Goal: Download file/media

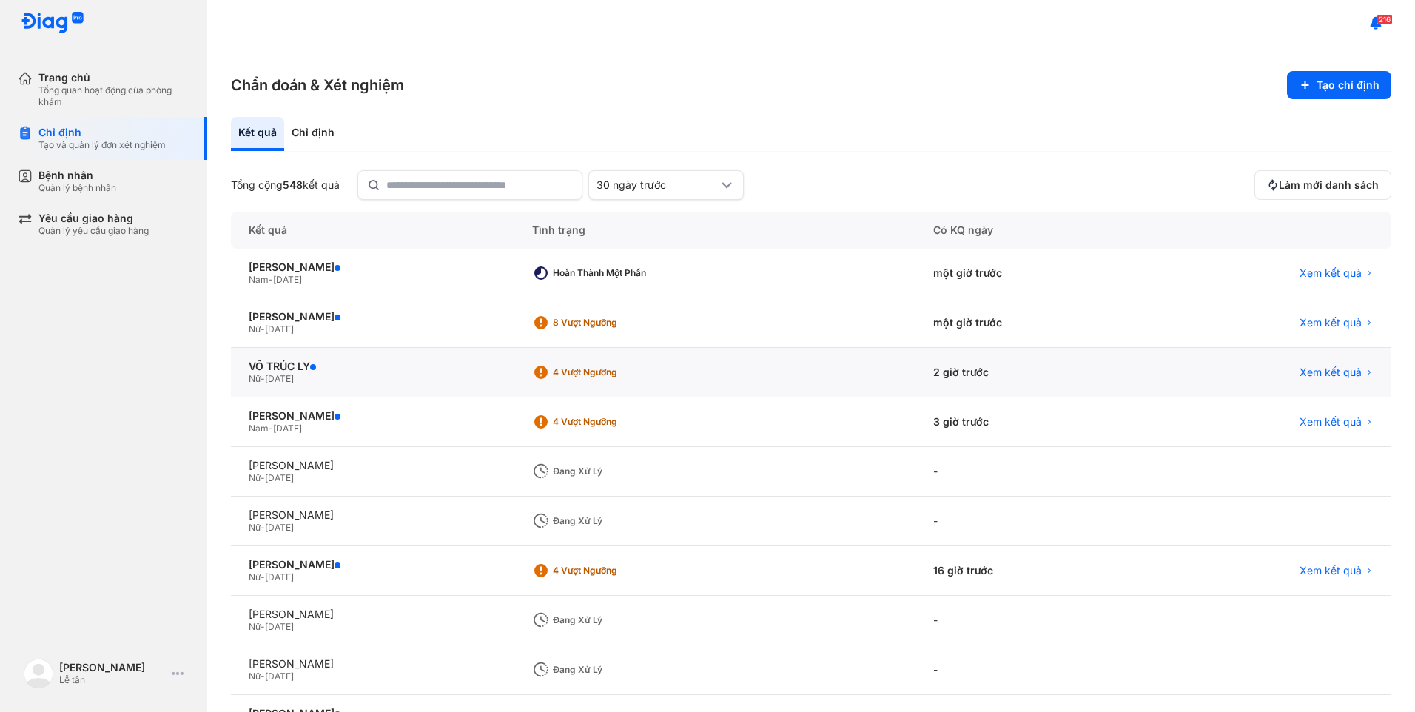
click at [1330, 376] on span "Xem kết quả" at bounding box center [1331, 372] width 62 height 13
click at [1332, 371] on span "Xem kết quả" at bounding box center [1331, 372] width 62 height 13
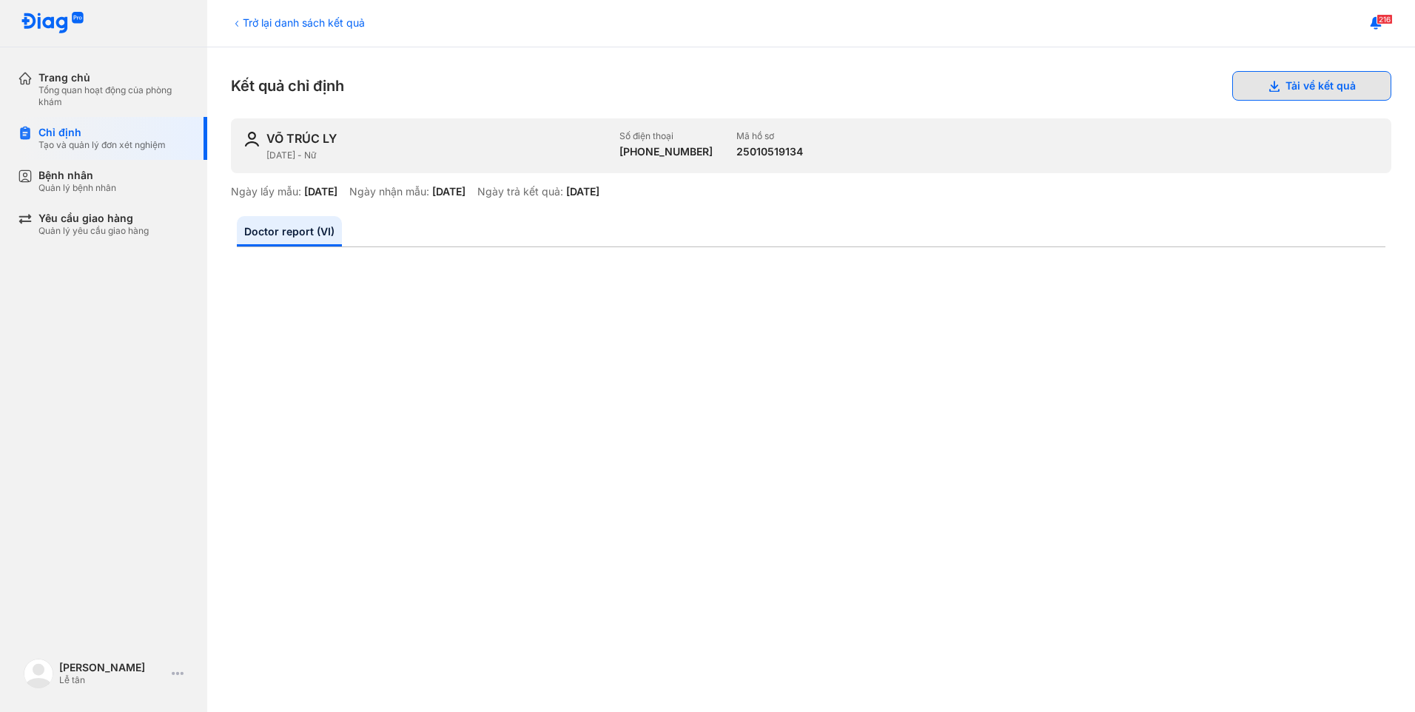
click at [1349, 82] on button "Tải về kết quả" at bounding box center [1312, 86] width 159 height 30
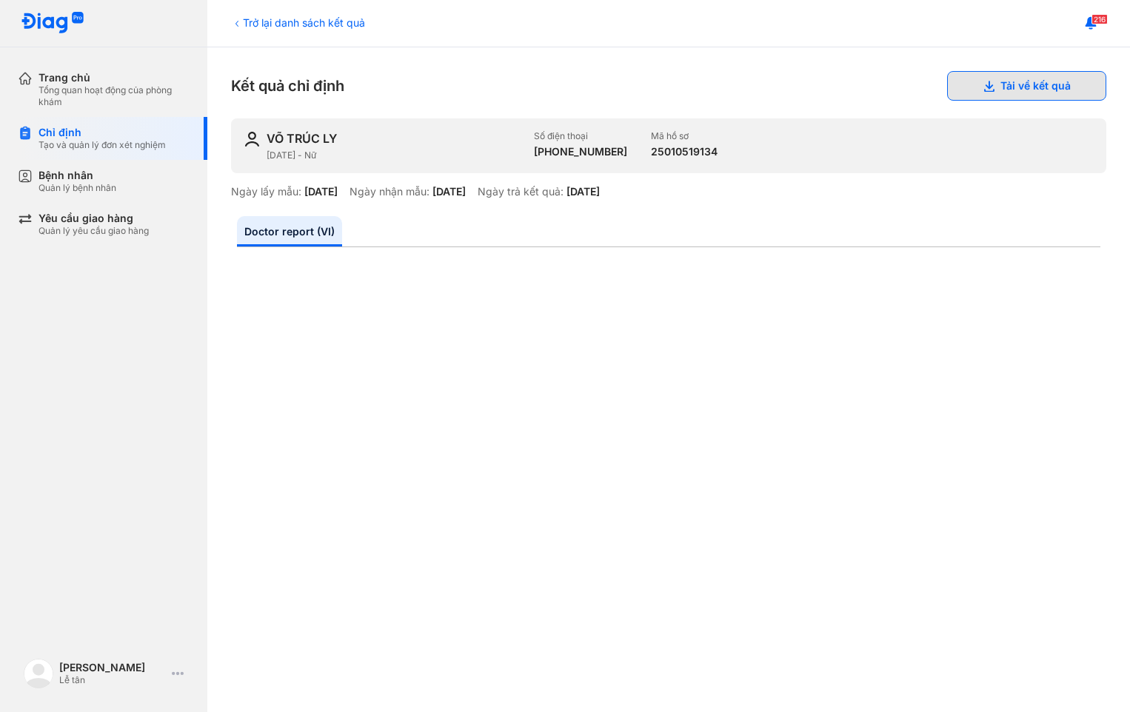
click at [1048, 94] on button "Tải về kết quả" at bounding box center [1026, 86] width 159 height 30
